Goal: Book appointment/travel/reservation

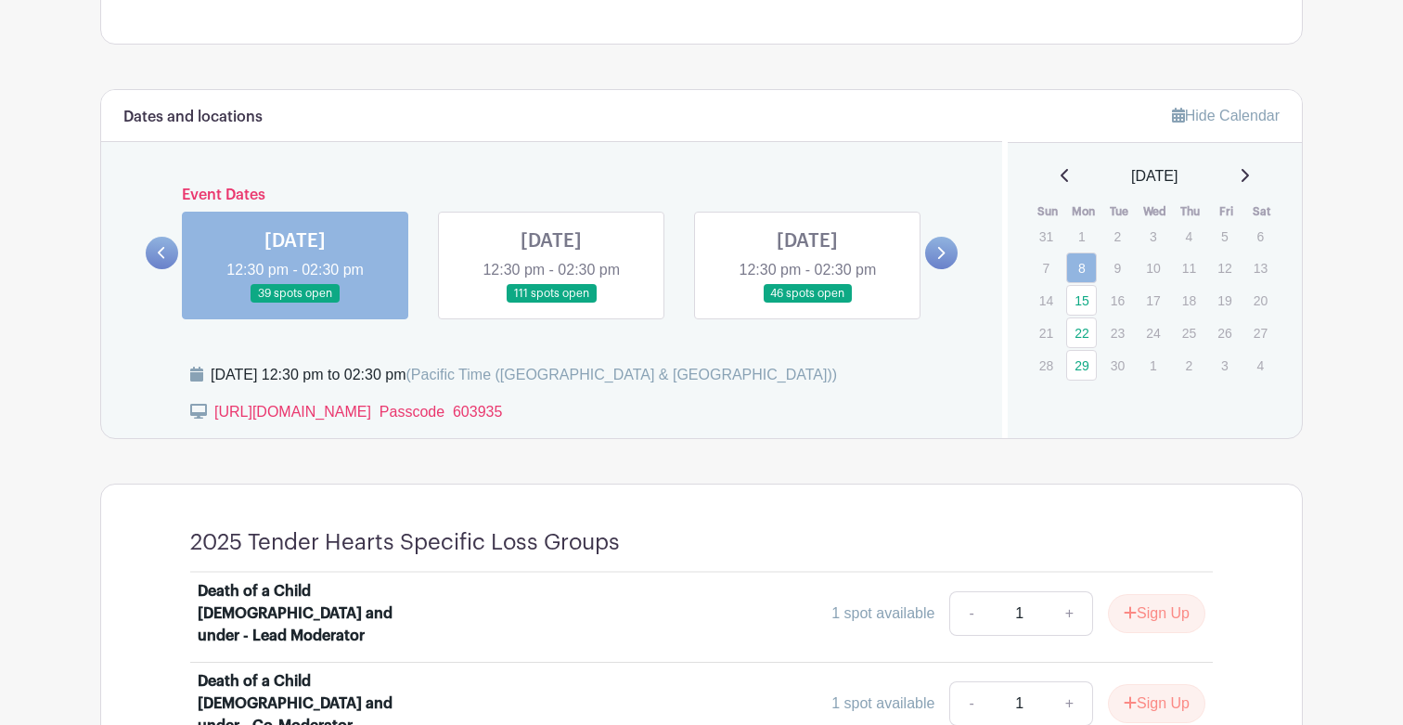
scroll to position [883, 0]
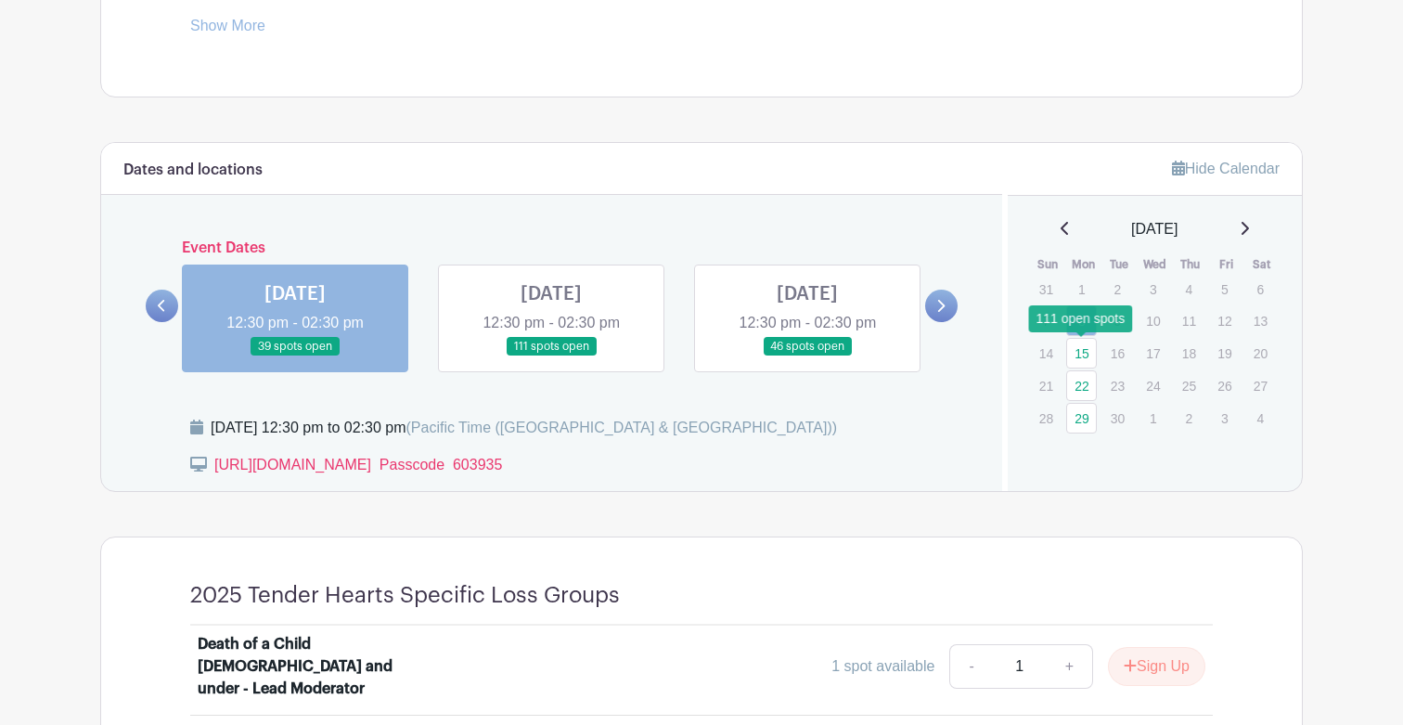
click at [1085, 345] on link "15" at bounding box center [1081, 353] width 31 height 31
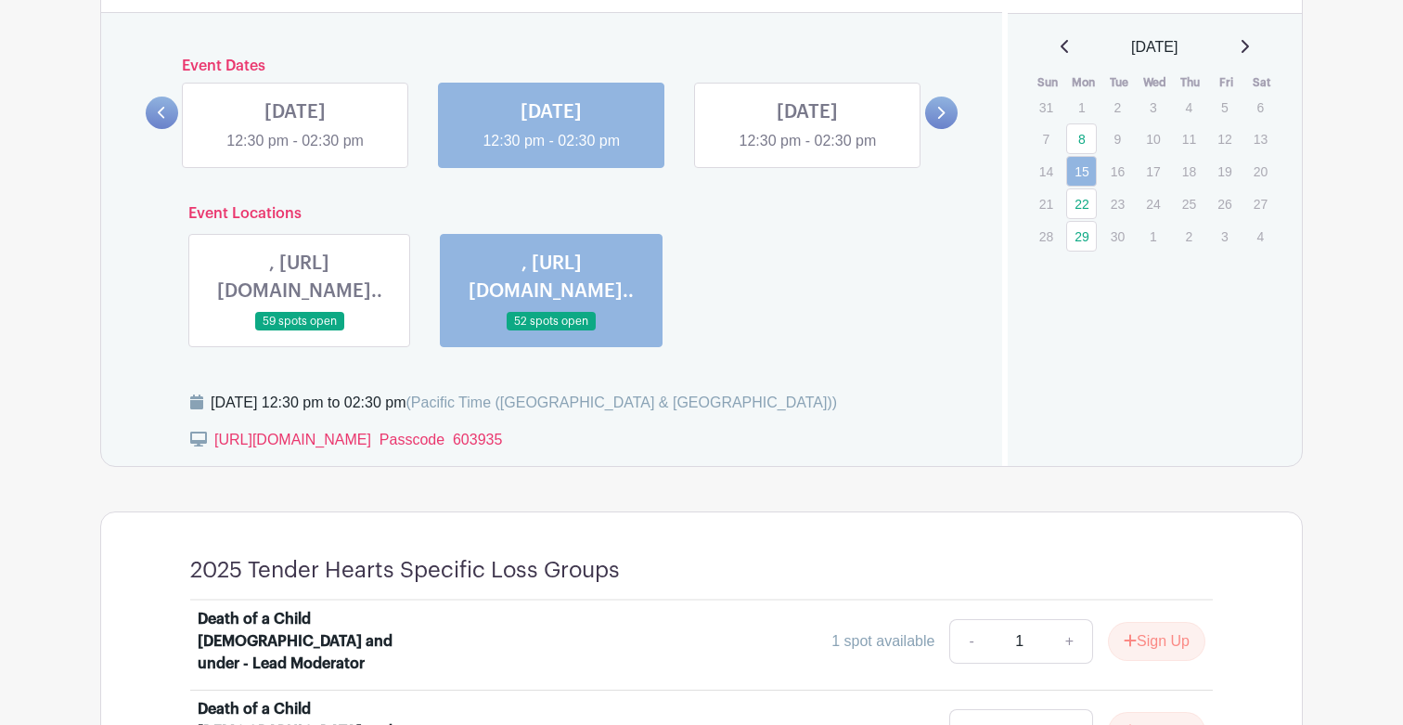
scroll to position [1073, 0]
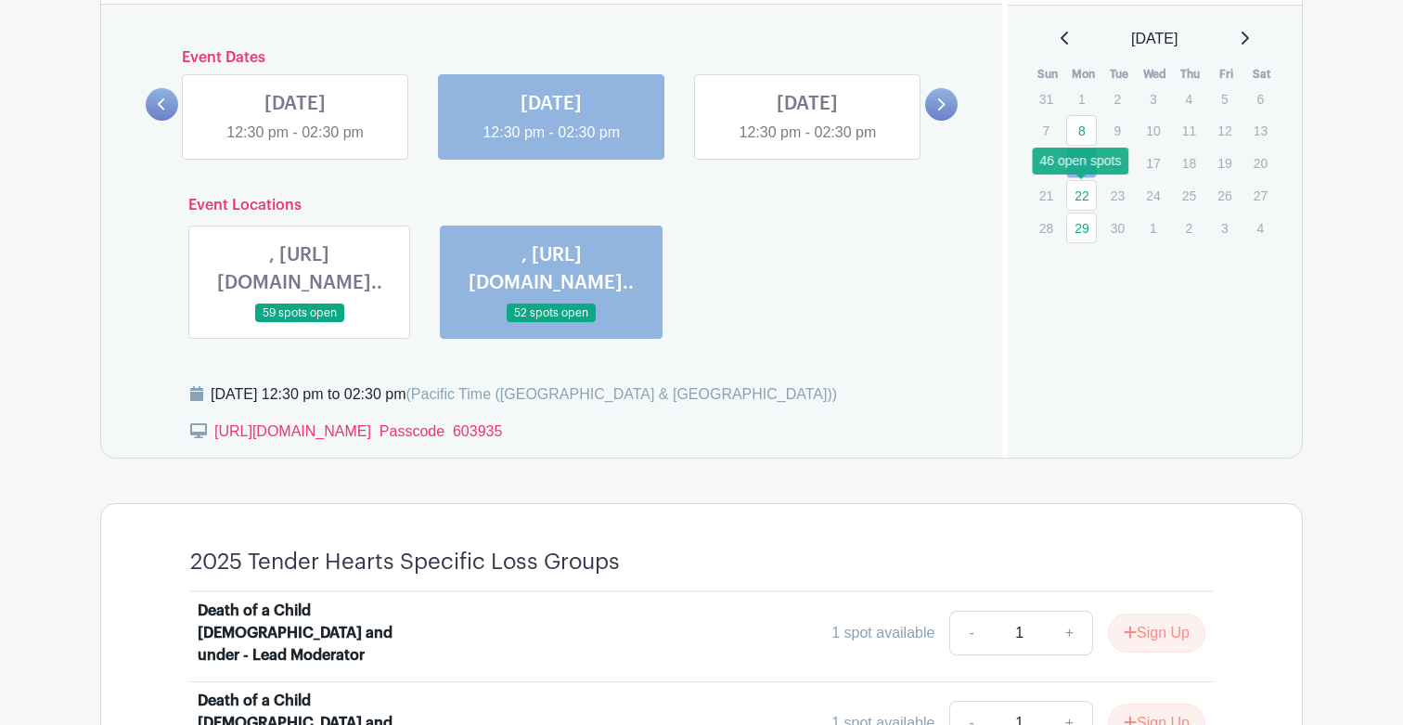
click at [1089, 191] on link "22" at bounding box center [1081, 195] width 31 height 31
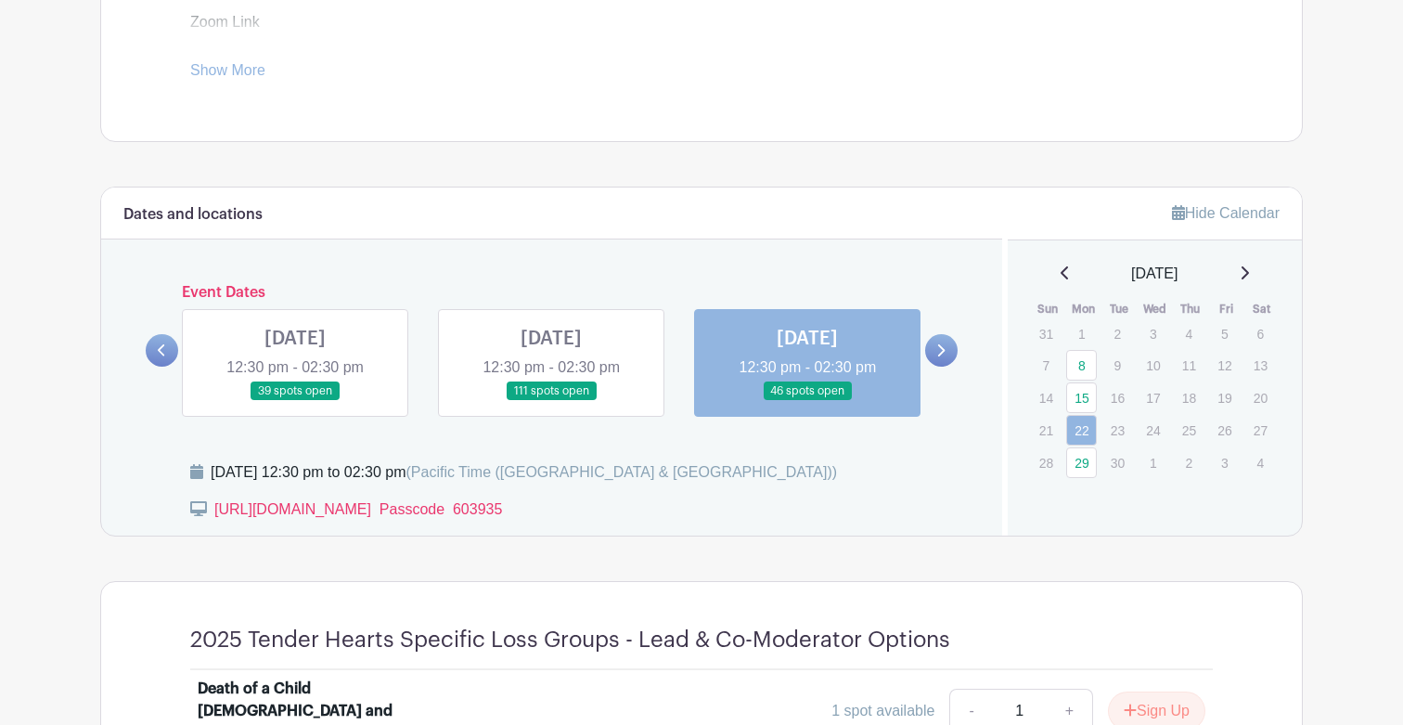
scroll to position [806, 0]
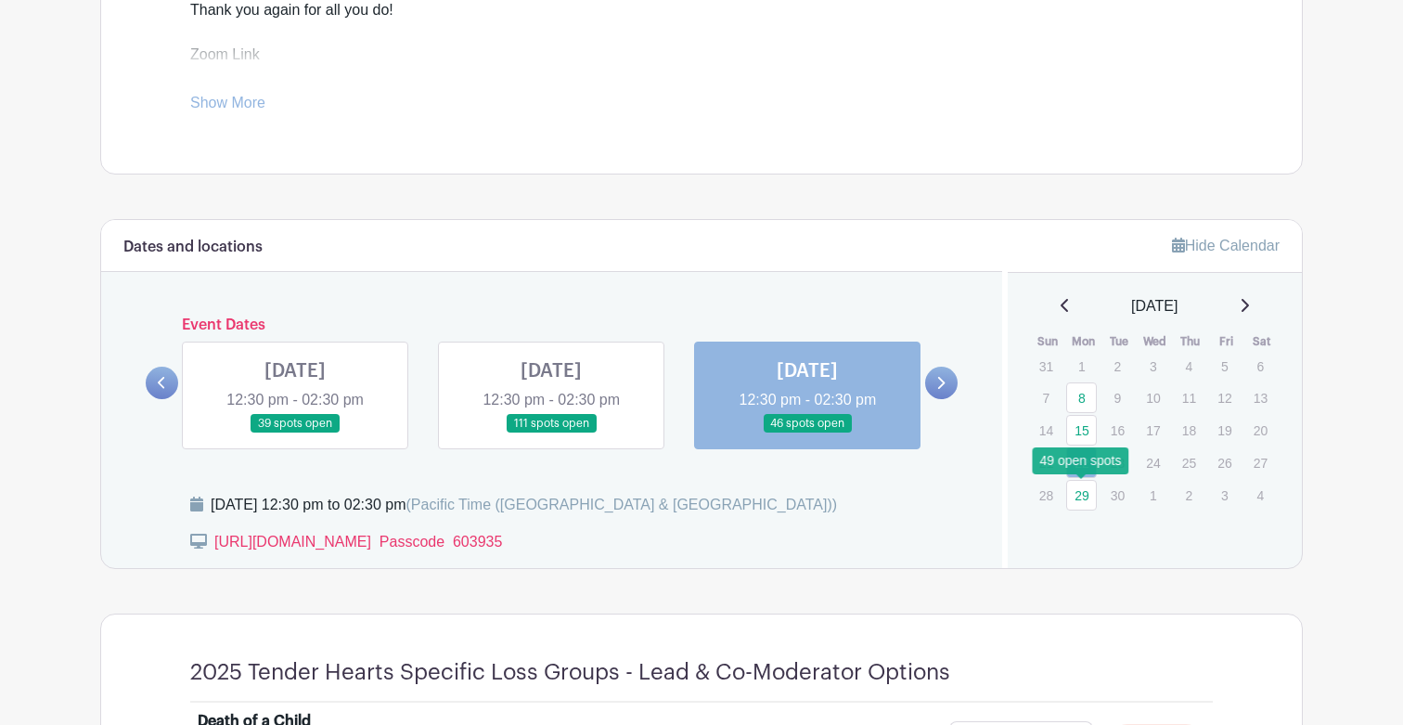
click at [1078, 491] on link "29" at bounding box center [1081, 495] width 31 height 31
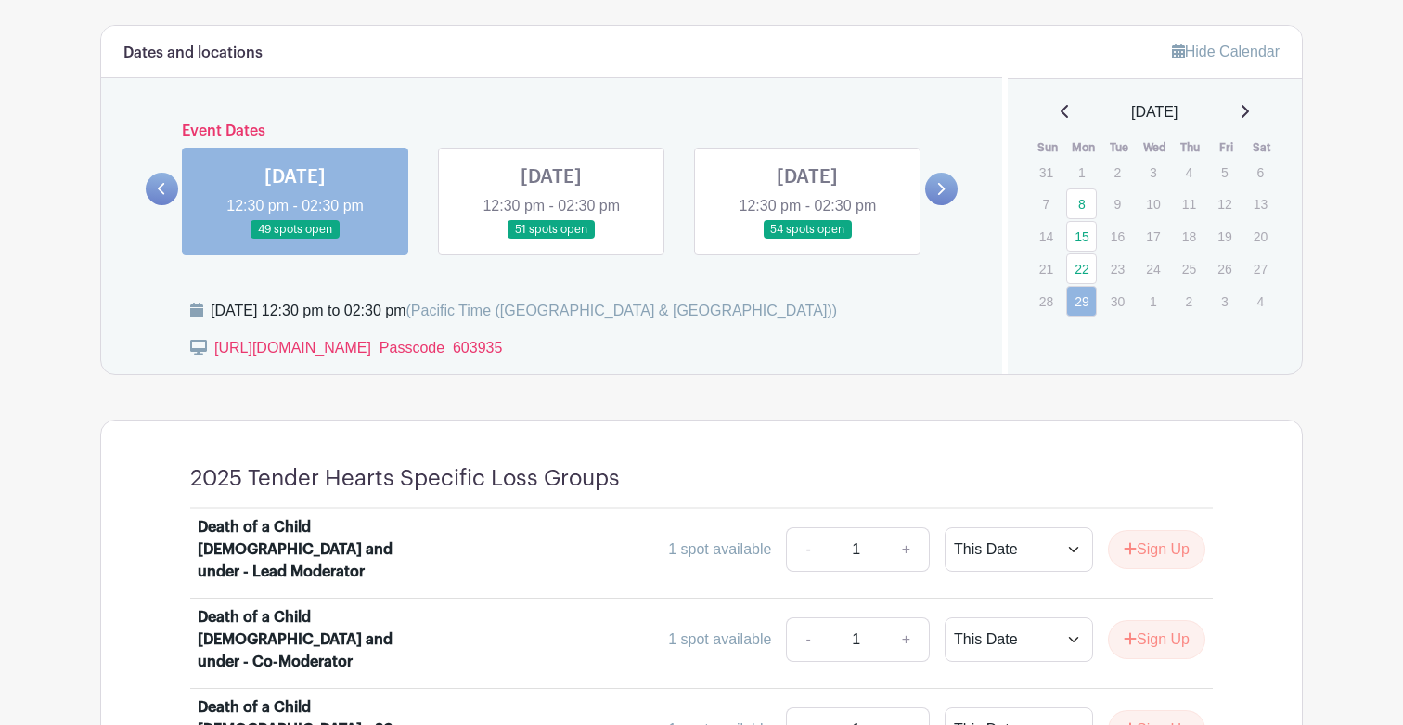
scroll to position [929, 0]
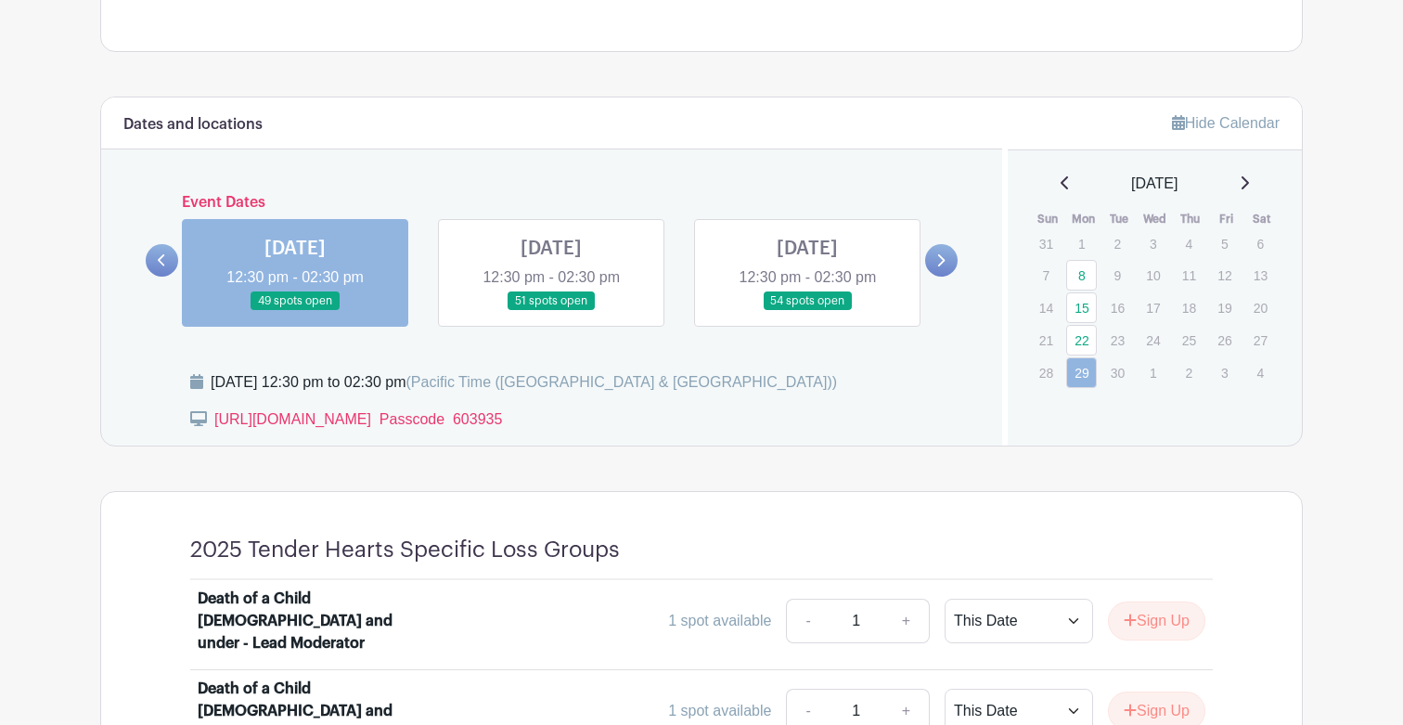
click at [1249, 181] on icon at bounding box center [1244, 182] width 7 height 13
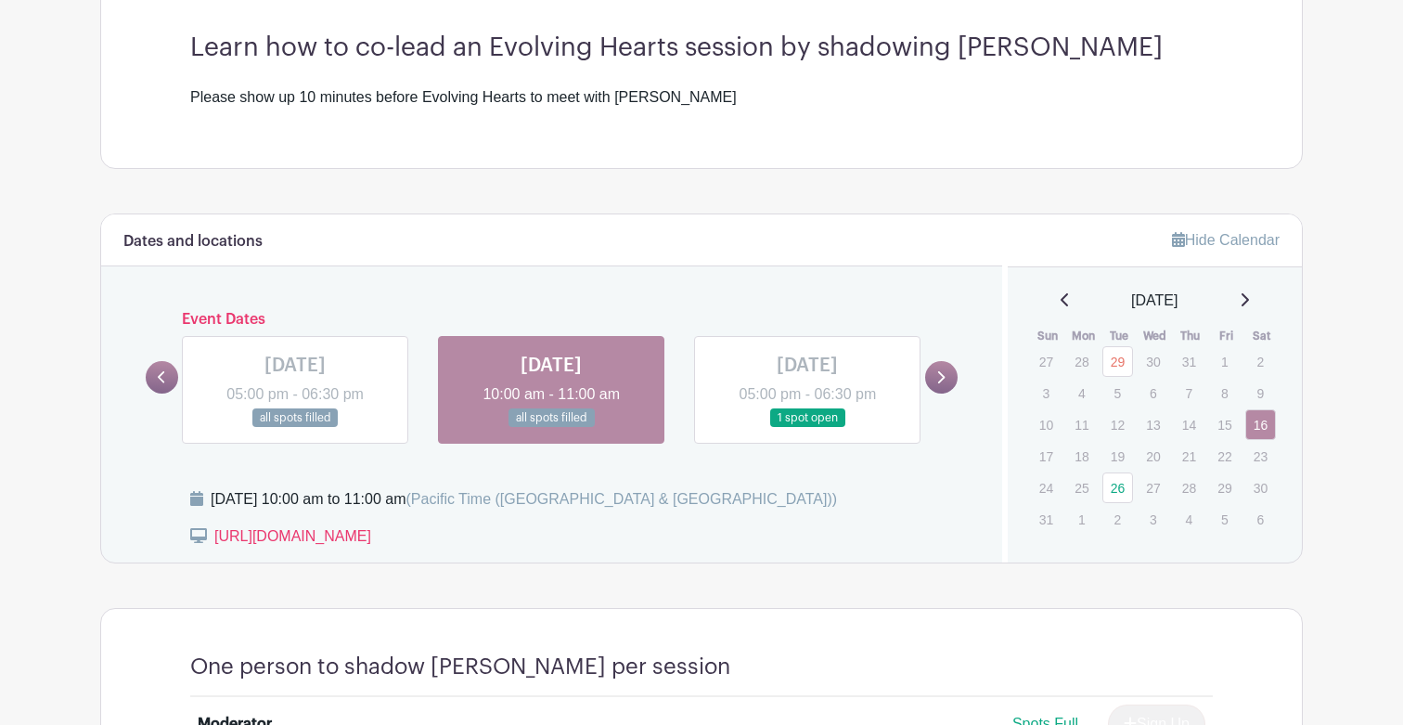
scroll to position [521, 0]
click at [1249, 292] on icon at bounding box center [1243, 298] width 9 height 15
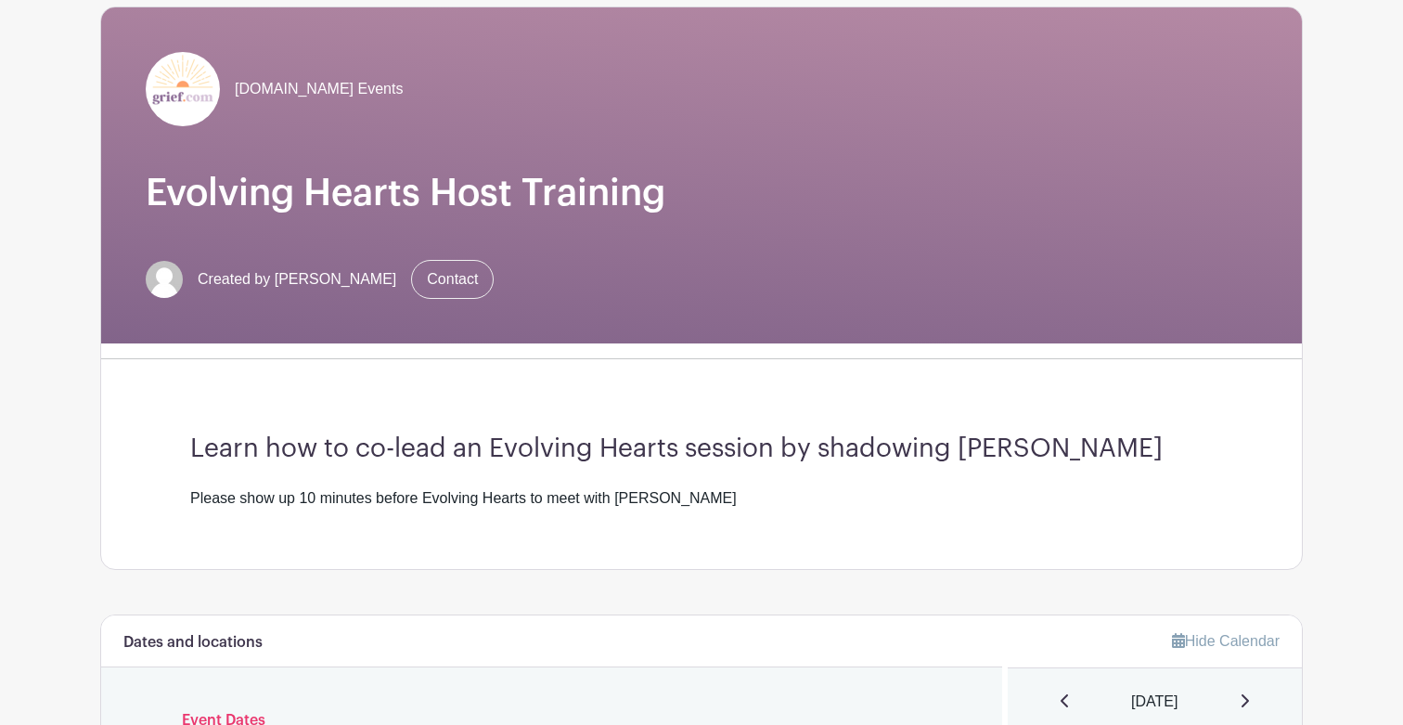
scroll to position [0, 0]
